Goal: Task Accomplishment & Management: Complete application form

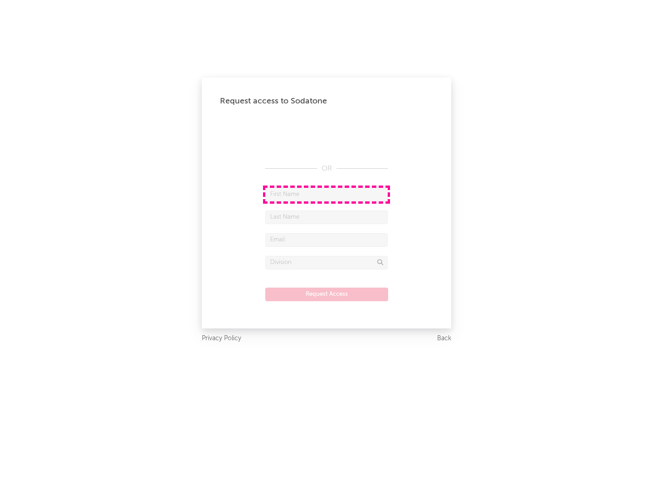
click at [326, 194] on input "text" at bounding box center [326, 195] width 122 height 14
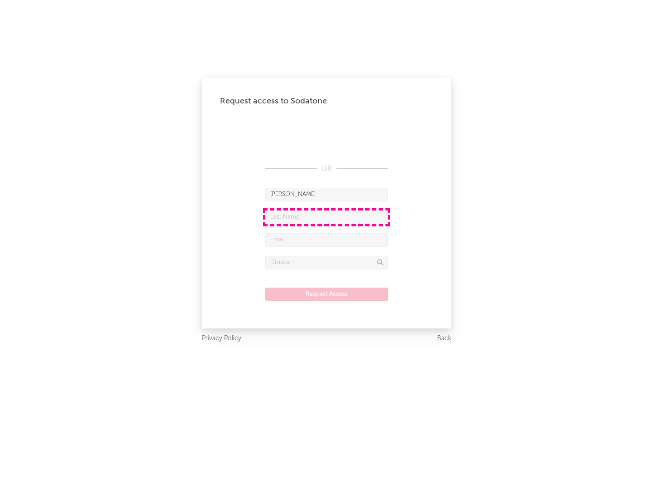
type input "[PERSON_NAME]"
click at [326, 217] on input "text" at bounding box center [326, 217] width 122 height 14
type input "[PERSON_NAME]"
click at [326, 239] on input "text" at bounding box center [326, 240] width 122 height 14
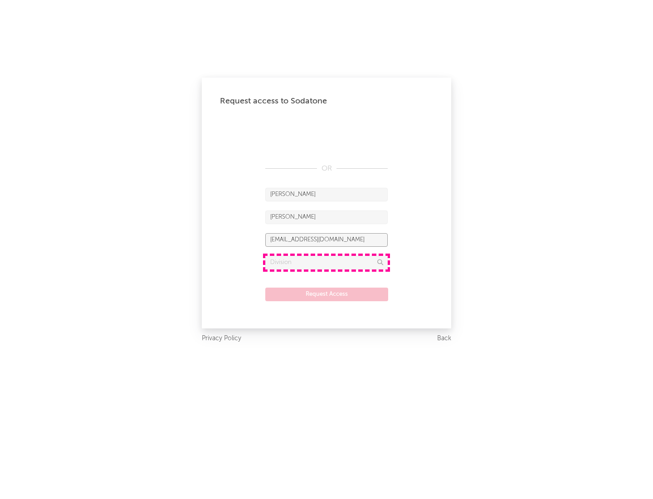
type input "[EMAIL_ADDRESS][DOMAIN_NAME]"
click at [326, 262] on input "text" at bounding box center [326, 263] width 122 height 14
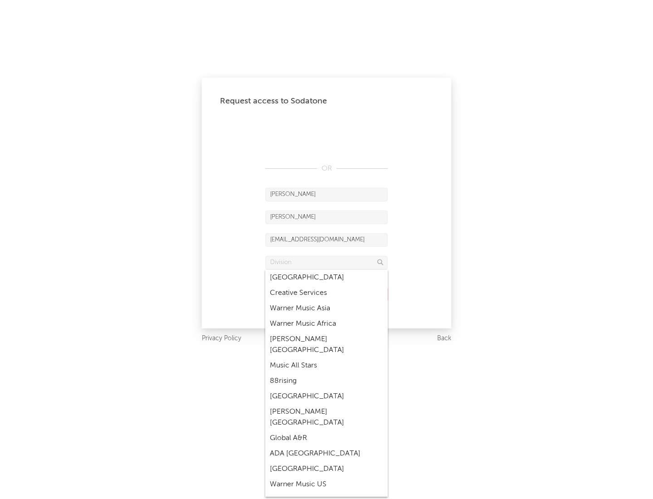
click at [324, 358] on div "Music All Stars" at bounding box center [326, 365] width 122 height 15
type input "Music All Stars"
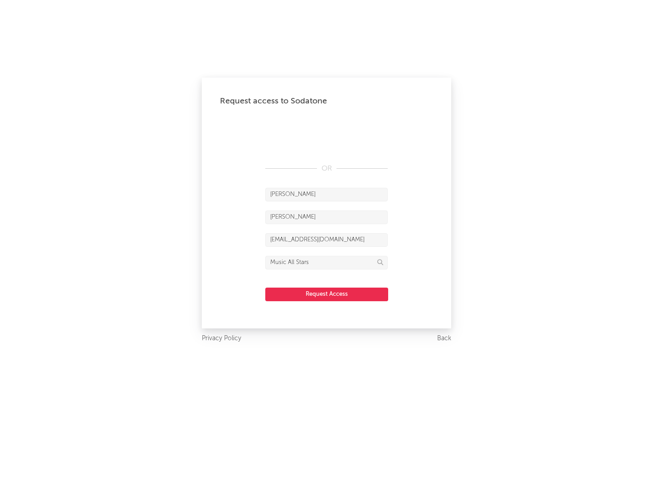
click at [326, 294] on button "Request Access" at bounding box center [326, 294] width 123 height 14
